Goal: Task Accomplishment & Management: Manage account settings

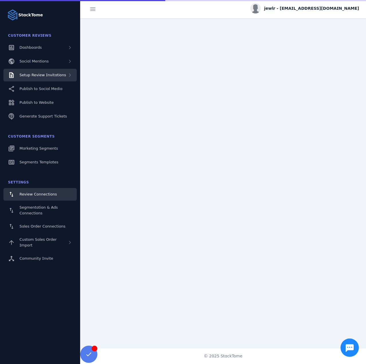
click at [53, 77] on div "Setup Review Invitations" at bounding box center [42, 75] width 47 height 6
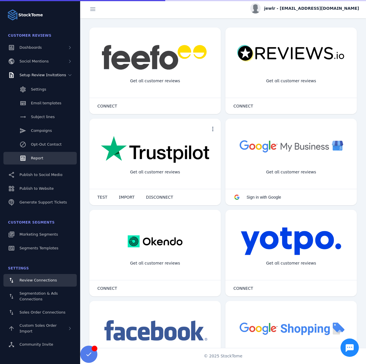
click at [45, 159] on link "Report" at bounding box center [39, 158] width 73 height 13
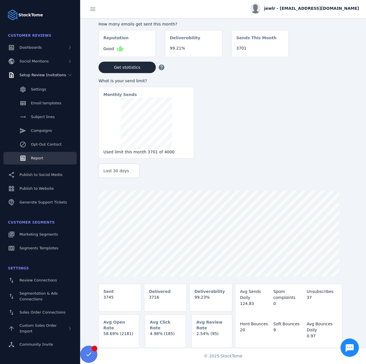
drag, startPoint x: 121, startPoint y: 173, endPoint x: 124, endPoint y: 174, distance: 3.3
click at [121, 173] on span "Last 30 days" at bounding box center [116, 170] width 26 height 7
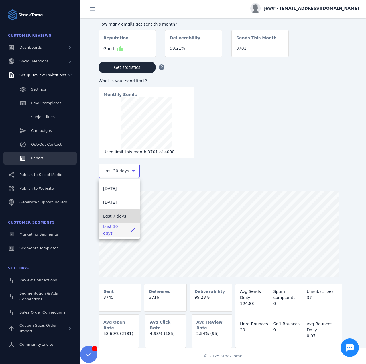
click at [116, 217] on span "Last 7 days" at bounding box center [114, 216] width 23 height 7
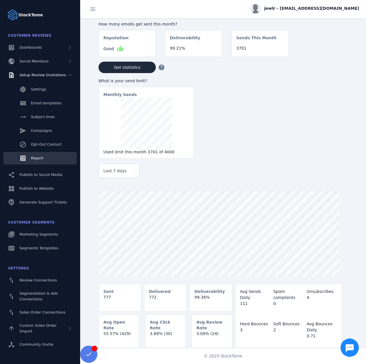
click at [326, 5] on div "jewlr - [EMAIL_ADDRESS][DOMAIN_NAME]" at bounding box center [304, 8] width 109 height 10
drag, startPoint x: 341, startPoint y: 54, endPoint x: 310, endPoint y: 47, distance: 31.8
click at [341, 54] on span "Sign out" at bounding box center [341, 55] width 17 height 7
